Goal: Entertainment & Leisure: Consume media (video, audio)

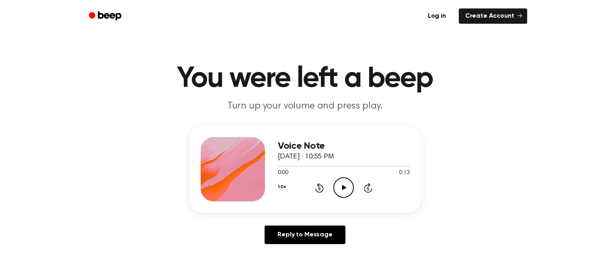
click at [343, 185] on icon "Play Audio" at bounding box center [344, 187] width 21 height 21
click at [336, 183] on icon "Play Audio" at bounding box center [344, 187] width 21 height 21
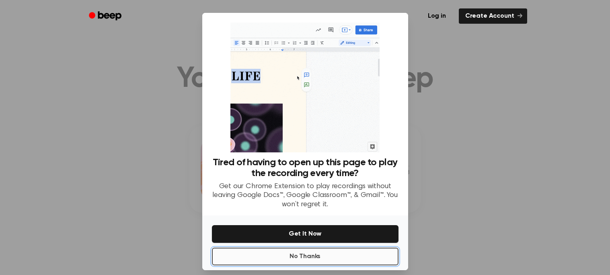
click at [348, 257] on button "No Thanks" at bounding box center [305, 257] width 187 height 18
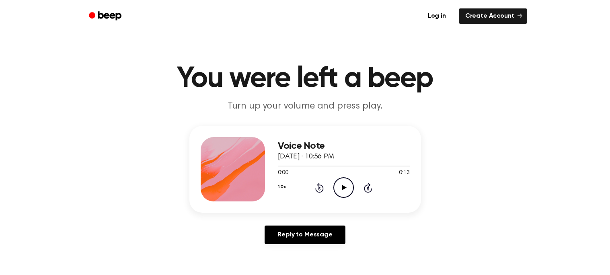
click at [346, 194] on icon "Play Audio" at bounding box center [344, 187] width 21 height 21
click at [341, 185] on icon "Play Audio" at bounding box center [344, 187] width 21 height 21
